Goal: Task Accomplishment & Management: Manage account settings

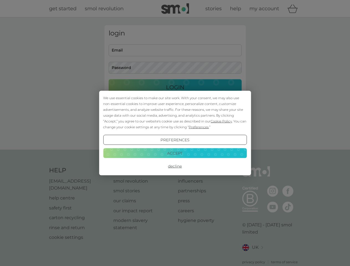
click at [222, 121] on span "Cookie Policy" at bounding box center [221, 121] width 21 height 4
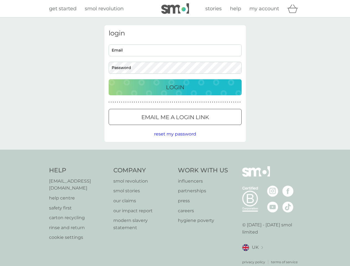
click at [198, 127] on div "login Email Password Login ● ● ● ● ● ● ● ● ● ● ● ● ● ● ● ● ● ● ● ● ● ● ● ● ● ● …" at bounding box center [175, 83] width 141 height 117
click at [175, 140] on div "login Email Password Login ● ● ● ● ● ● ● ● ● ● ● ● ● ● ● ● ● ● ● ● ● ● ● ● ● ● …" at bounding box center [175, 83] width 141 height 117
click at [175, 166] on div "Help [EMAIL_ADDRESS][DOMAIN_NAME] help centre safety first carton recycling rin…" at bounding box center [175, 215] width 252 height 98
click at [175, 153] on div "Help [EMAIL_ADDRESS][DOMAIN_NAME] help centre safety first carton recycling rin…" at bounding box center [175, 216] width 350 height 132
